Goal: Transaction & Acquisition: Subscribe to service/newsletter

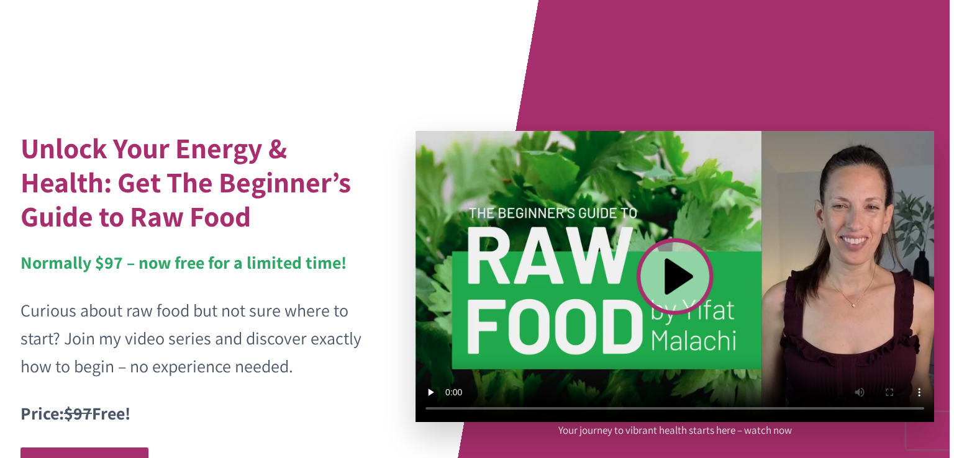
scroll to position [62, 0]
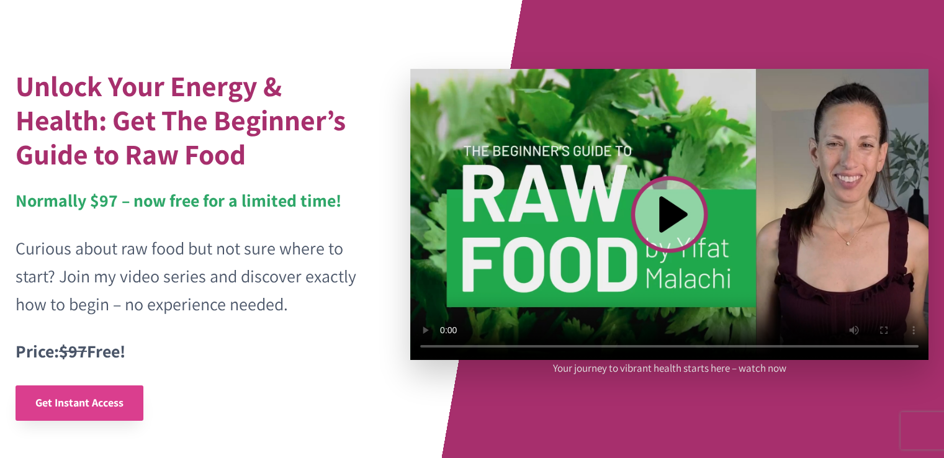
click at [94, 400] on span "Get Instant Access" at bounding box center [79, 403] width 88 height 14
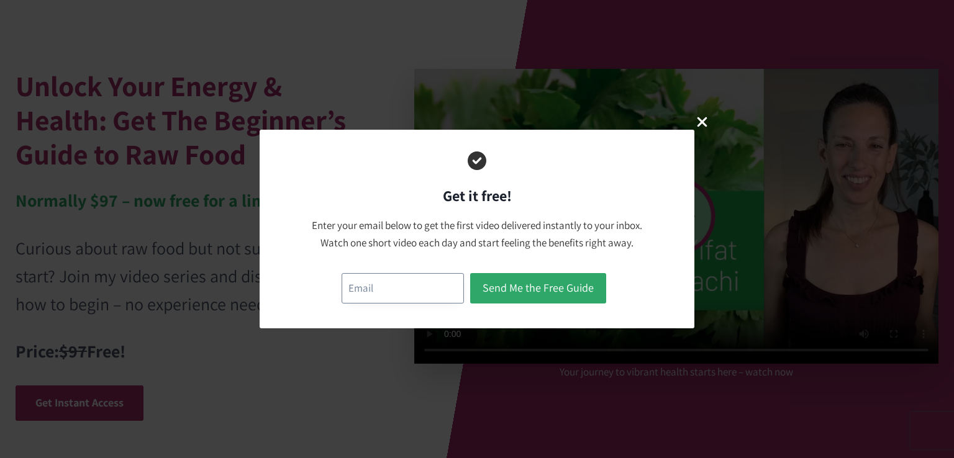
click at [402, 295] on input "email" at bounding box center [403, 288] width 122 height 30
type input "[EMAIL_ADDRESS][DOMAIN_NAME]"
click at [538, 296] on button "Send Me the Free Guide" at bounding box center [538, 288] width 136 height 30
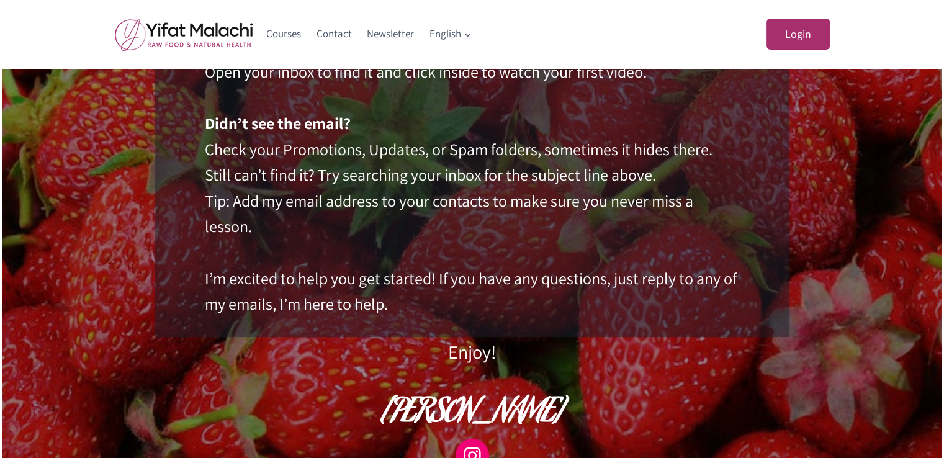
scroll to position [166, 0]
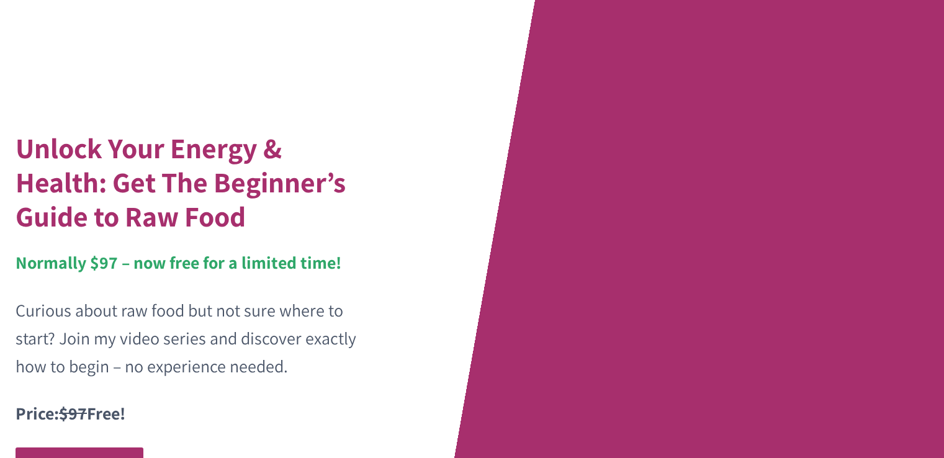
scroll to position [62, 0]
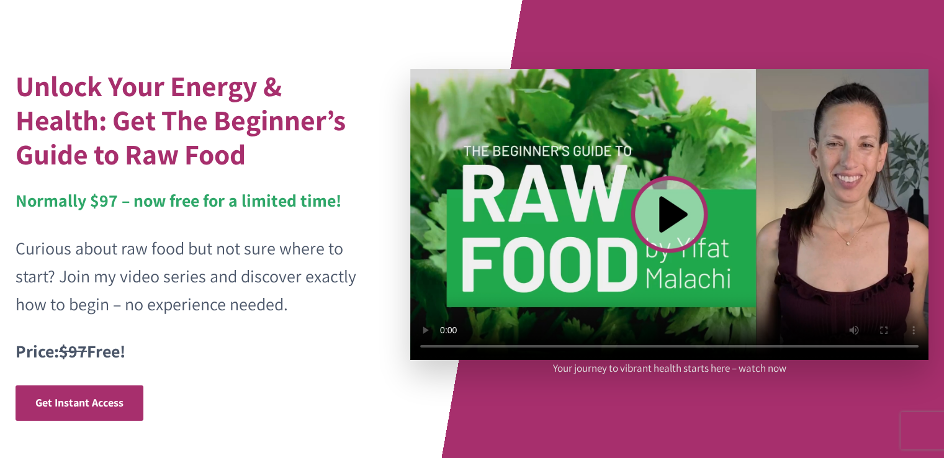
click at [674, 213] on video at bounding box center [669, 214] width 518 height 291
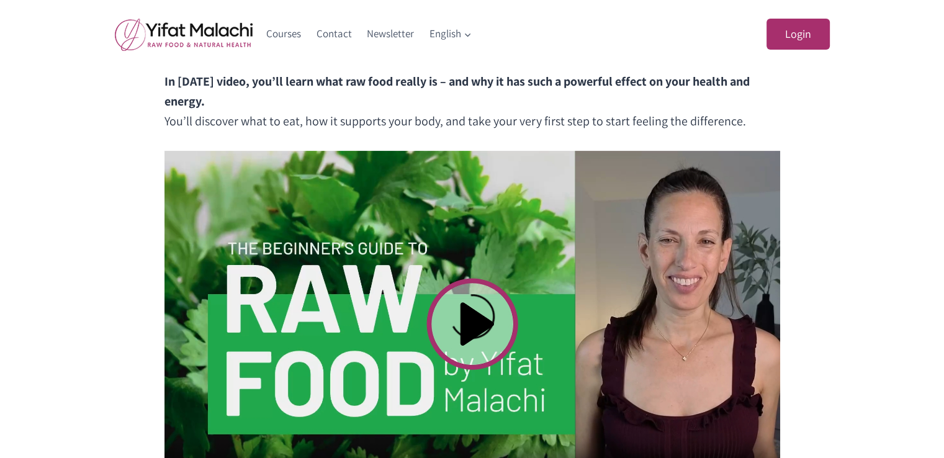
scroll to position [435, 0]
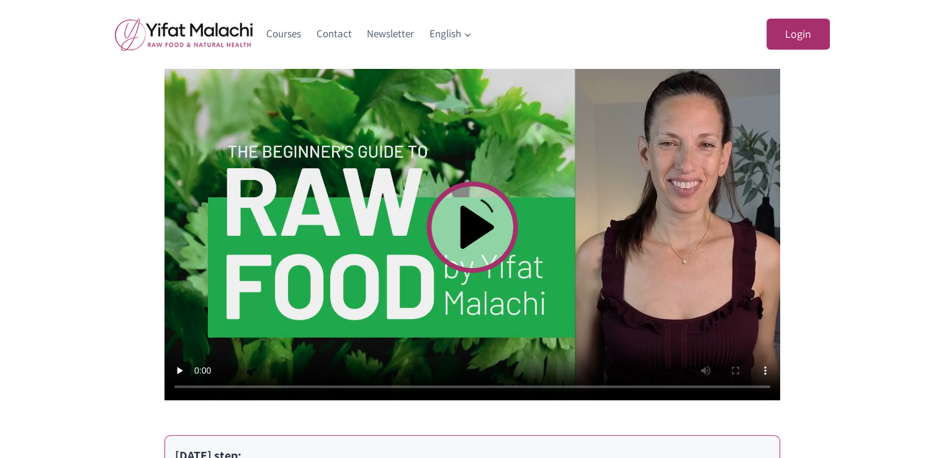
click at [478, 232] on video at bounding box center [473, 227] width 616 height 346
